Goal: Task Accomplishment & Management: Use online tool/utility

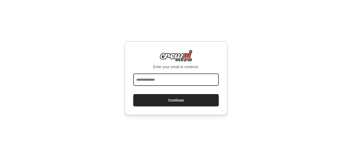
drag, startPoint x: 0, startPoint y: 0, endPoint x: 160, endPoint y: 82, distance: 179.6
click at [160, 82] on input "email" at bounding box center [175, 80] width 85 height 12
click at [283, 60] on div "Enter your email to continue. Continue" at bounding box center [176, 78] width 352 height 156
click at [193, 72] on div "Enter your email to continue. Continue" at bounding box center [175, 78] width 103 height 74
click at [189, 77] on input "email" at bounding box center [175, 80] width 85 height 12
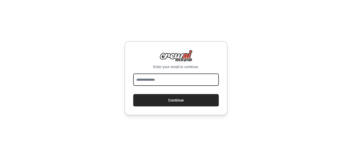
type input "**********"
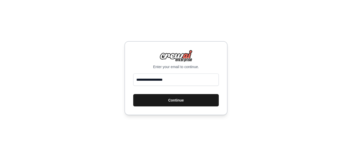
click at [196, 103] on button "Continue" at bounding box center [175, 100] width 85 height 12
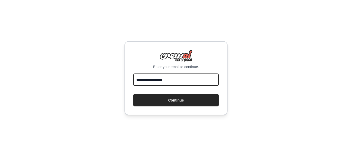
drag, startPoint x: 192, startPoint y: 79, endPoint x: 120, endPoint y: 85, distance: 72.1
click at [120, 85] on div "**********" at bounding box center [176, 78] width 352 height 156
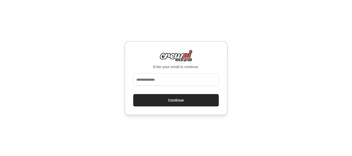
click at [87, 88] on div "Enter your email to continue. Continue" at bounding box center [176, 78] width 352 height 156
click at [182, 82] on input "email" at bounding box center [175, 80] width 85 height 12
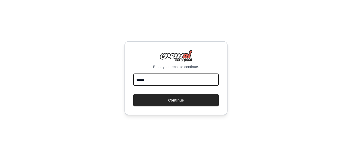
type input "**********"
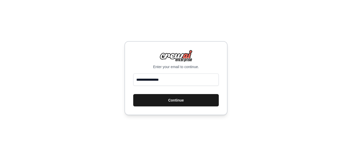
click at [181, 103] on button "Continue" at bounding box center [175, 100] width 85 height 12
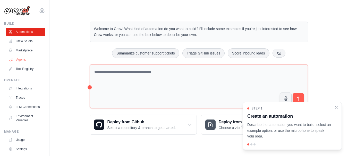
click at [25, 64] on link "Agents" at bounding box center [26, 60] width 39 height 8
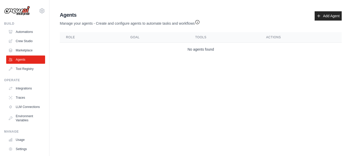
click at [74, 39] on th "Role" at bounding box center [92, 37] width 64 height 11
click at [327, 15] on link "Add Agent" at bounding box center [327, 15] width 27 height 9
click at [19, 73] on link "Tool Registry" at bounding box center [26, 69] width 39 height 8
click at [26, 73] on link "Tool Registry" at bounding box center [26, 69] width 39 height 8
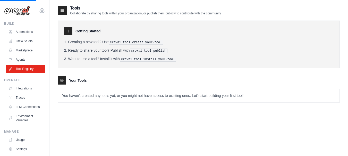
click at [26, 73] on link "Tool Registry" at bounding box center [25, 69] width 39 height 8
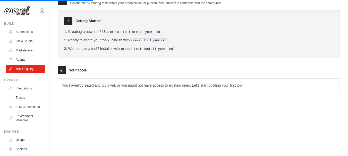
click at [82, 73] on h3 "Your Tools" at bounding box center [78, 70] width 18 height 5
